Goal: Task Accomplishment & Management: Manage account settings

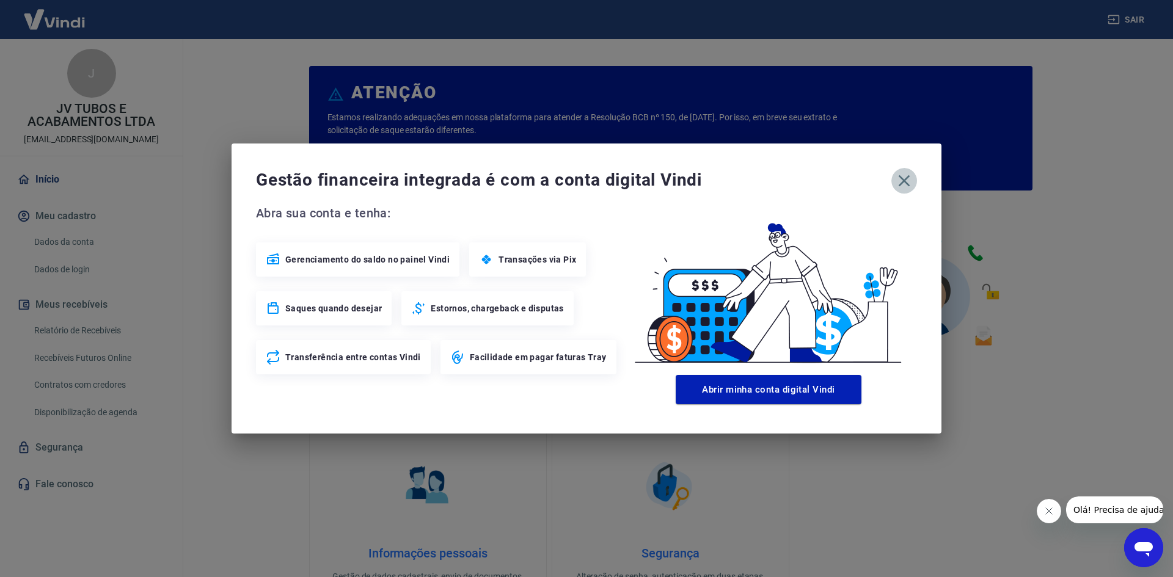
click at [901, 178] on icon "button" at bounding box center [905, 181] width 12 height 12
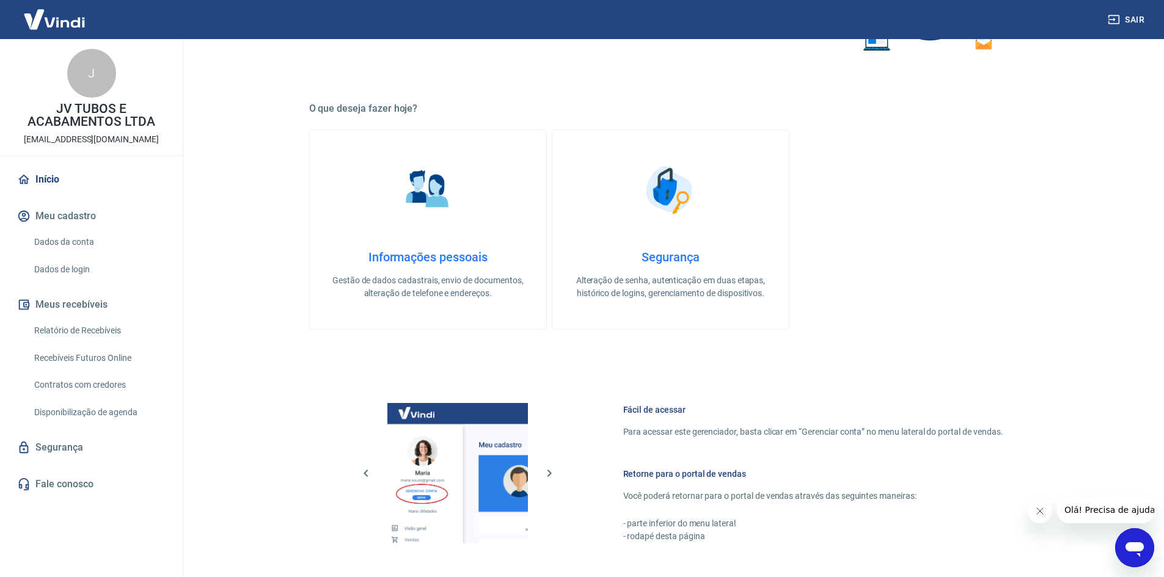
scroll to position [306, 0]
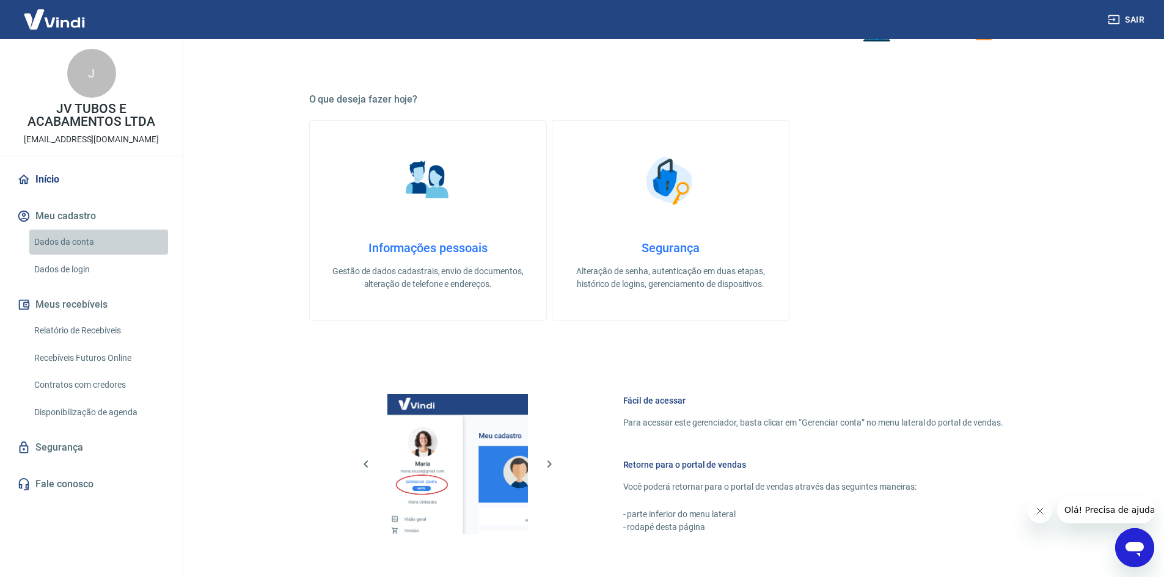
click at [70, 246] on link "Dados da conta" at bounding box center [98, 242] width 139 height 25
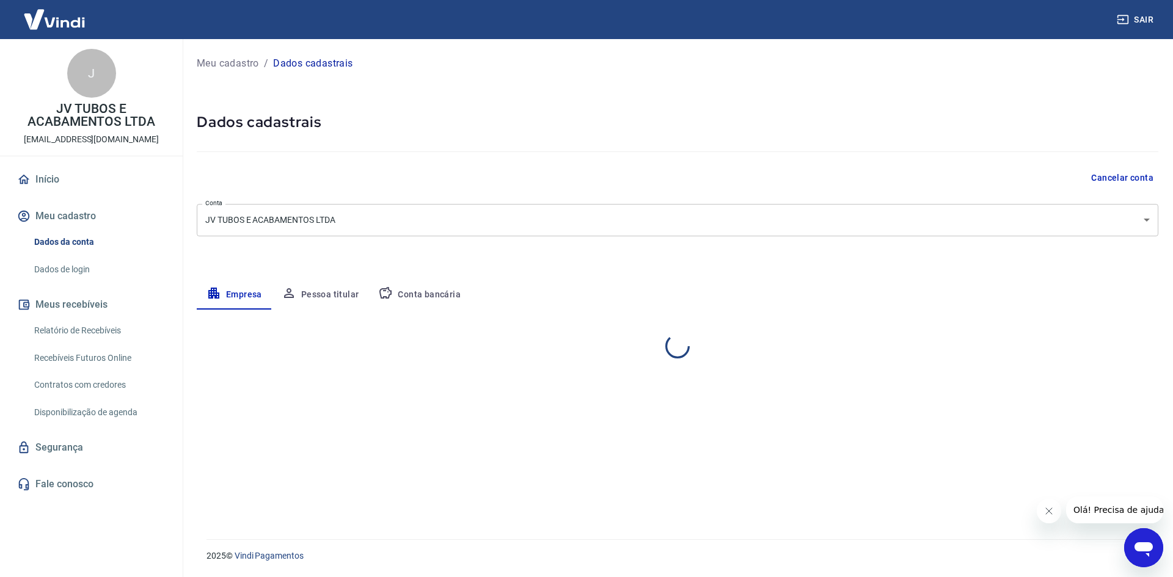
select select "MS"
select select "business"
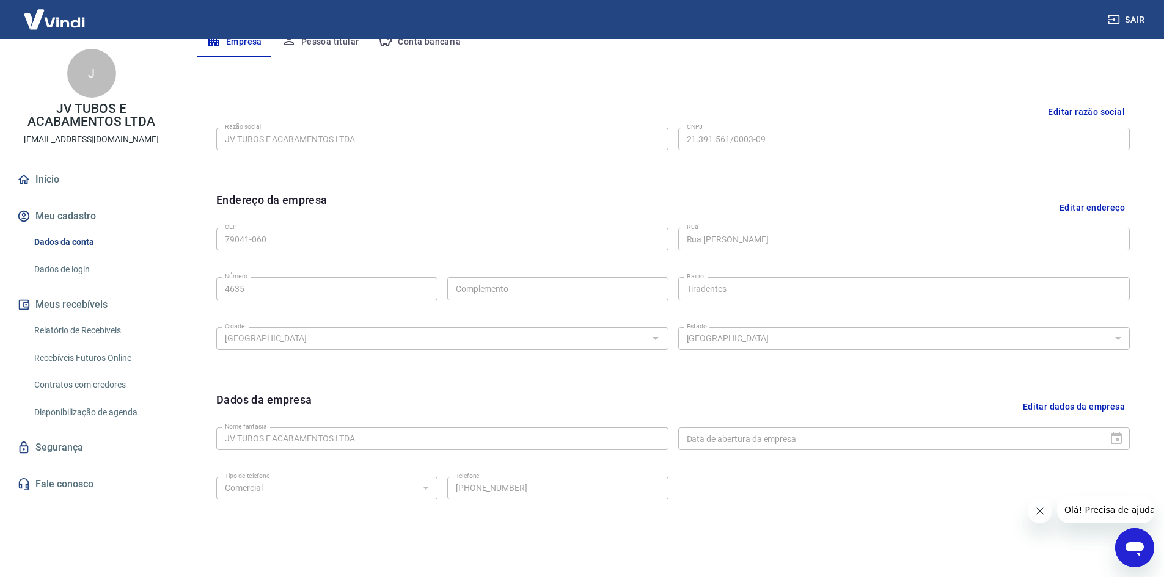
scroll to position [304, 0]
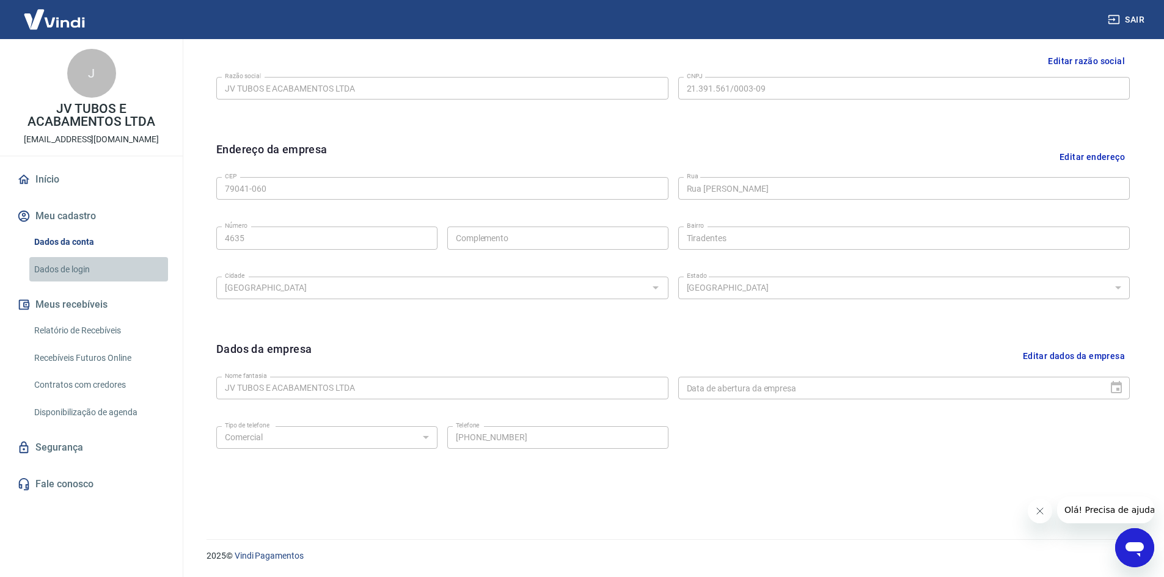
click at [72, 269] on link "Dados de login" at bounding box center [98, 269] width 139 height 25
